Goal: Find specific fact: Find specific fact

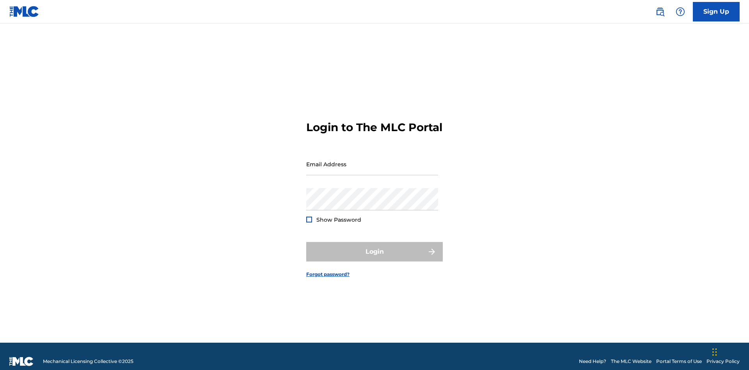
scroll to position [10, 0]
click at [372, 160] on input "Email Address" at bounding box center [372, 164] width 132 height 22
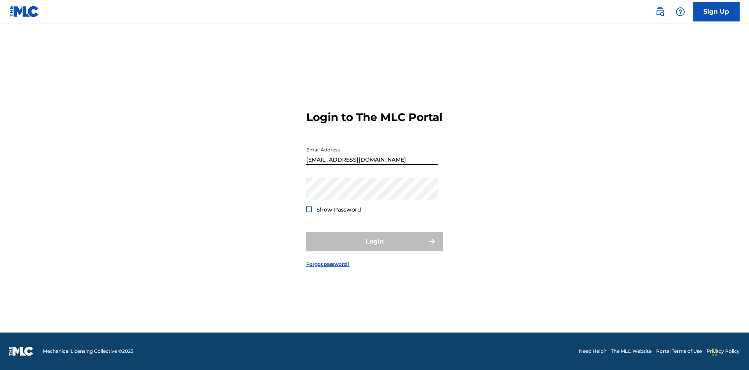
scroll to position [0, 21]
type input "[EMAIL_ADDRESS][DOMAIN_NAME]"
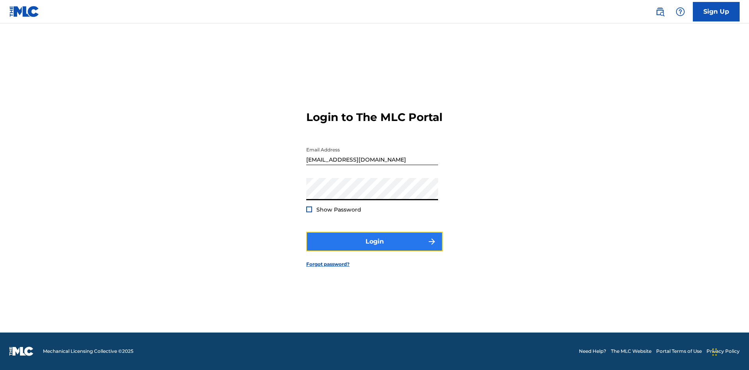
click at [375, 248] on button "Login" at bounding box center [374, 242] width 137 height 20
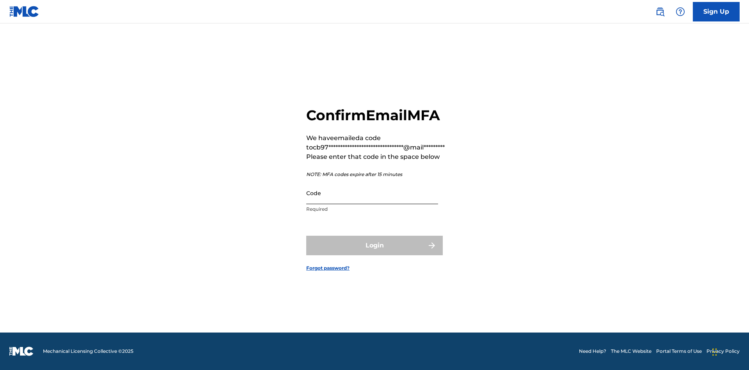
click at [372, 193] on input "Code" at bounding box center [372, 193] width 132 height 22
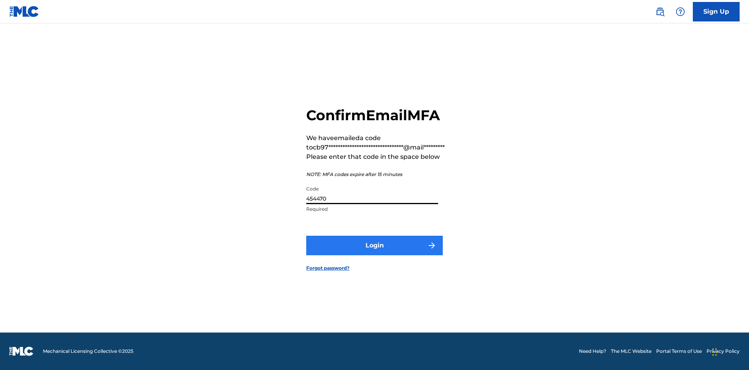
type input "454470"
click at [375, 245] on button "Login" at bounding box center [374, 246] width 137 height 20
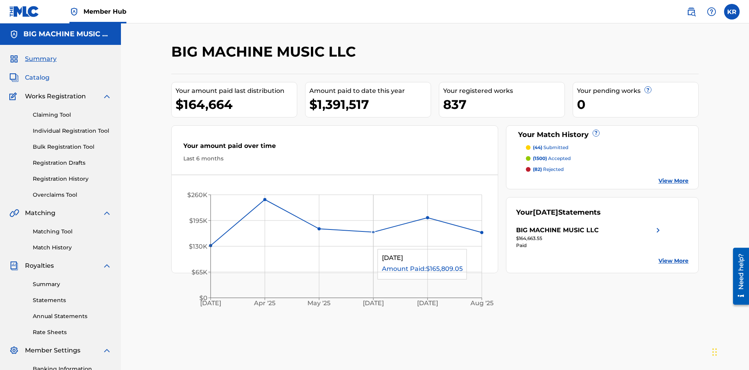
click at [37, 73] on span "Catalog" at bounding box center [37, 77] width 25 height 9
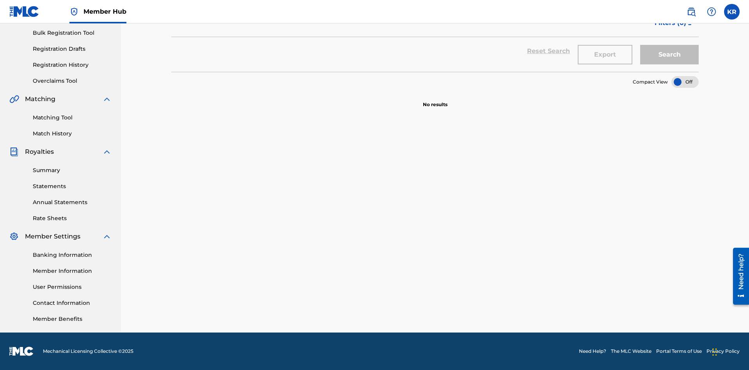
scroll to position [31, 0]
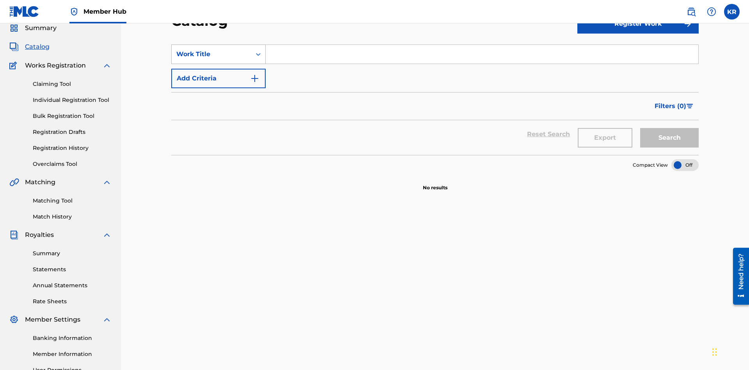
click at [212, 54] on div "Work Title" at bounding box center [211, 54] width 70 height 9
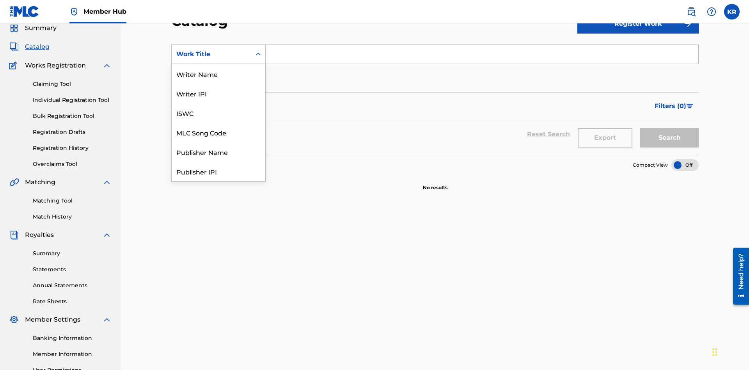
scroll to position [117, 0]
click at [219, 152] on div "ISRC" at bounding box center [219, 152] width 94 height 20
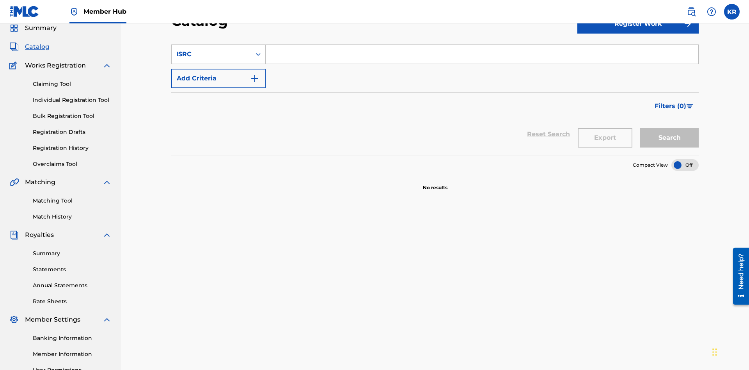
click at [482, 56] on input "Search Form" at bounding box center [482, 54] width 433 height 19
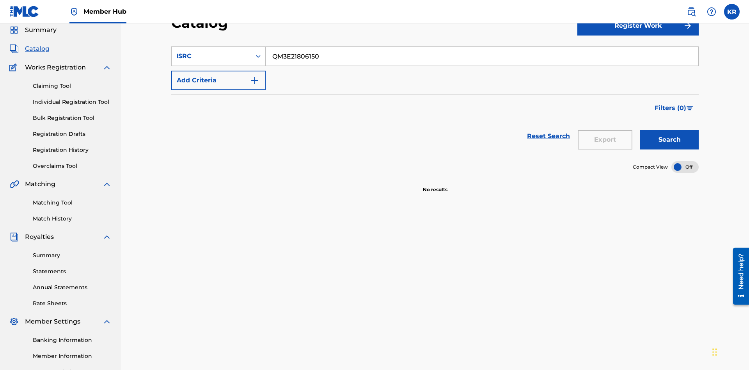
scroll to position [112, 0]
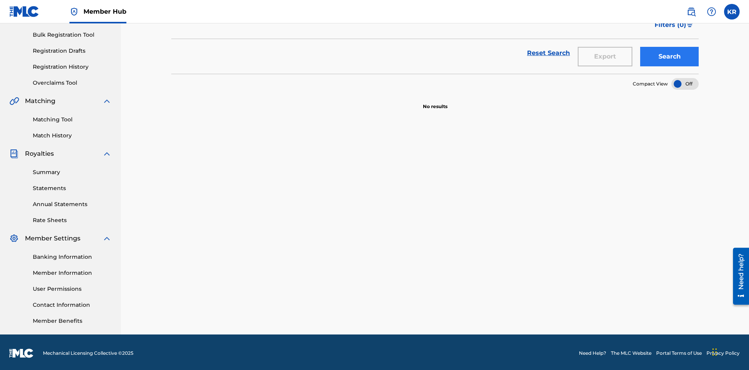
type input "QM3E21806150"
click at [670, 57] on button "Search" at bounding box center [670, 57] width 59 height 20
